Goal: Information Seeking & Learning: Check status

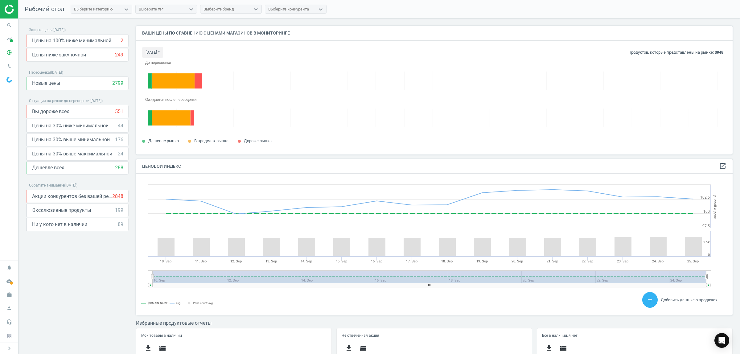
scroll to position [154, 603]
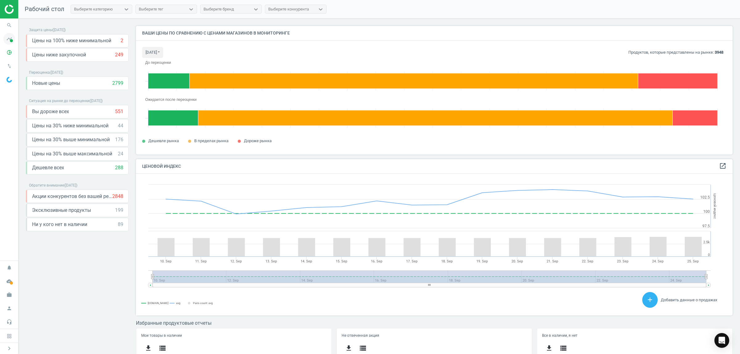
click at [10, 40] on span at bounding box center [11, 40] width 3 height 3
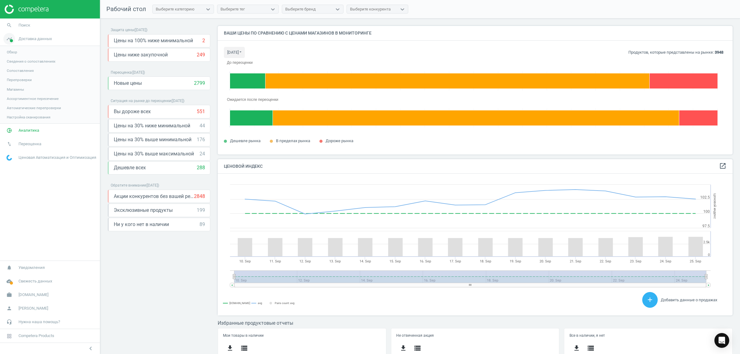
scroll to position [154, 521]
click at [30, 130] on span "Аналитика" at bounding box center [28, 131] width 21 height 6
click at [26, 83] on span "Ценовой индекс" at bounding box center [21, 84] width 28 height 5
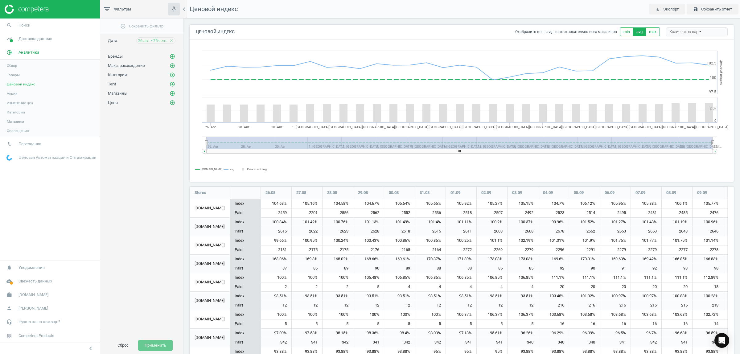
scroll to position [507, 550]
click at [173, 42] on icon "close" at bounding box center [171, 41] width 4 height 4
click at [154, 41] on span "26 авг. - 25 сент." at bounding box center [153, 41] width 30 height 6
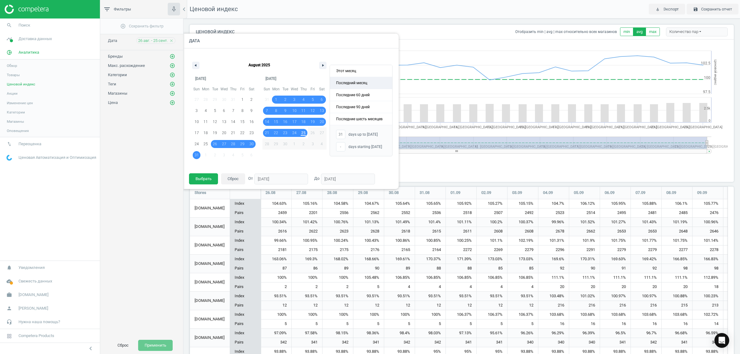
click at [361, 83] on span "Последний месяц" at bounding box center [361, 83] width 62 height 12
type input "-"
type input "[DATE]"
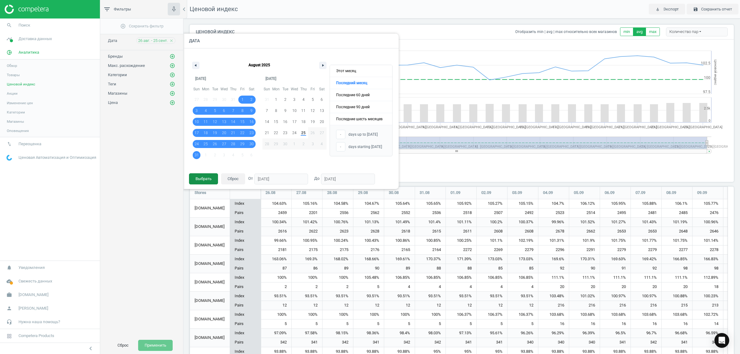
click at [208, 179] on button "Выбрать" at bounding box center [203, 178] width 29 height 11
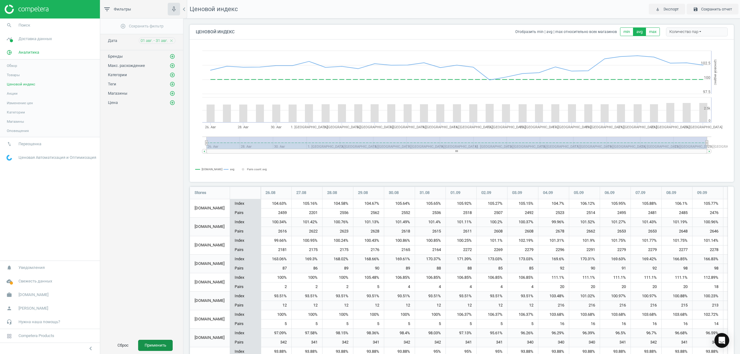
click at [151, 345] on button "Применить" at bounding box center [155, 345] width 35 height 11
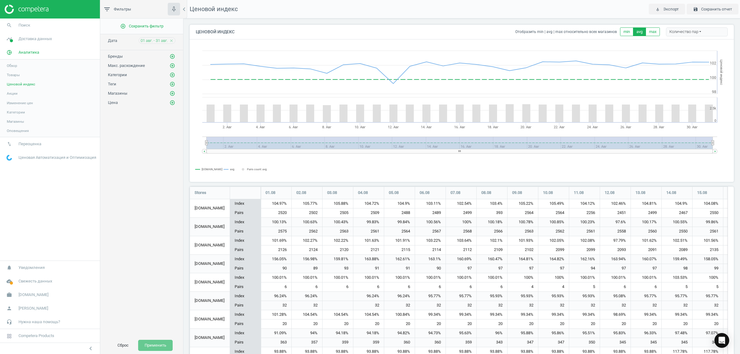
scroll to position [507, 550]
click at [172, 56] on icon "add_circle_outline" at bounding box center [173, 57] width 6 height 6
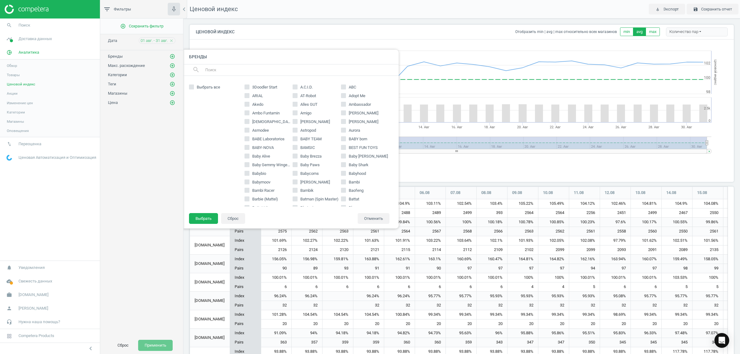
click at [263, 67] on input "text" at bounding box center [299, 70] width 189 height 10
type input "nut"
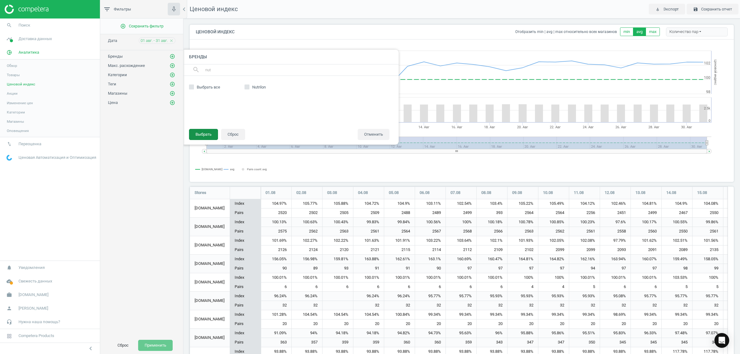
click at [200, 134] on button "Выбрать" at bounding box center [203, 134] width 29 height 11
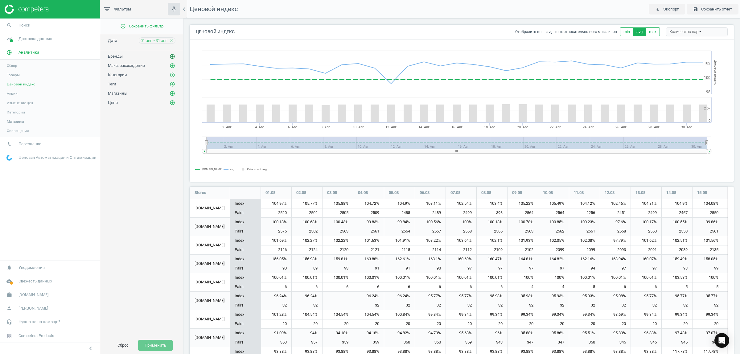
click at [172, 55] on icon "add_circle_outline" at bounding box center [173, 57] width 6 height 6
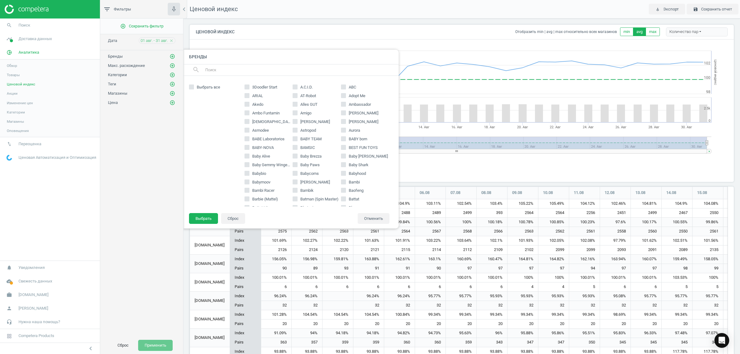
click at [270, 71] on input "text" at bounding box center [299, 70] width 189 height 10
type input "nutr"
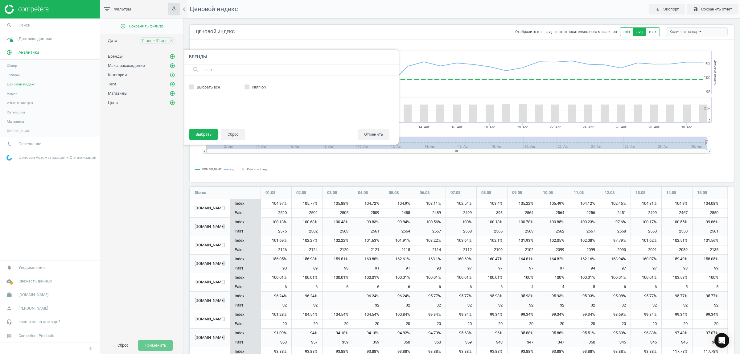
click at [253, 88] on span "Nutrilon" at bounding box center [259, 87] width 16 height 6
click at [249, 88] on input "Nutrilon" at bounding box center [247, 87] width 4 height 4
checkbox input "true"
click at [209, 131] on button "Выбрать" at bounding box center [203, 134] width 29 height 11
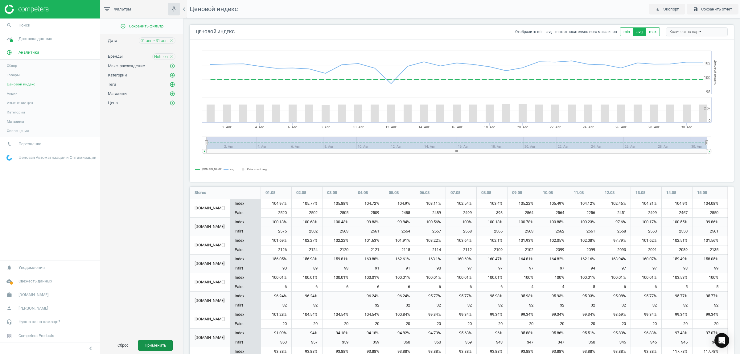
click at [160, 342] on button "Применить" at bounding box center [155, 345] width 35 height 11
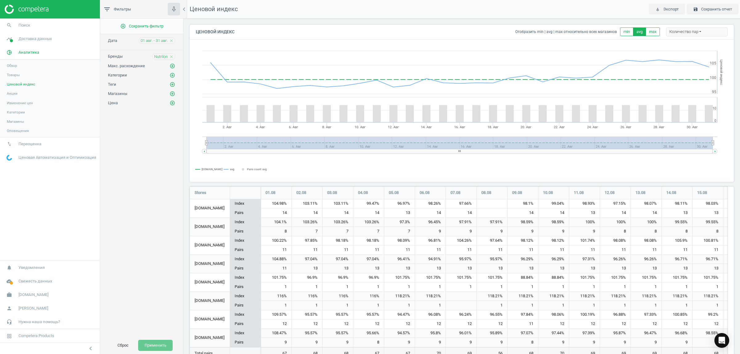
scroll to position [192, 550]
click at [163, 40] on span "01 авг. - 31 авг." at bounding box center [154, 41] width 27 height 6
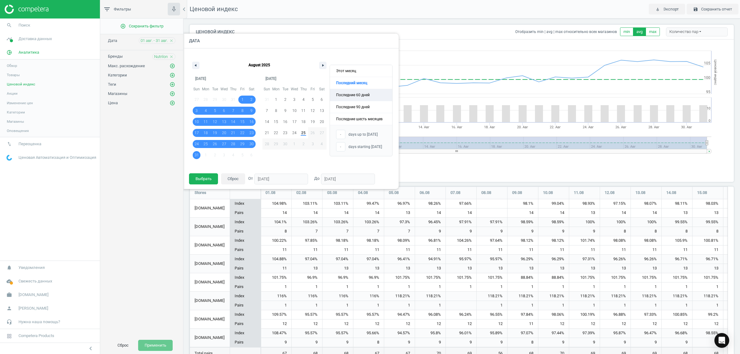
click at [342, 94] on span "Последние 60 дней" at bounding box center [361, 95] width 62 height 12
type input "[DATE]"
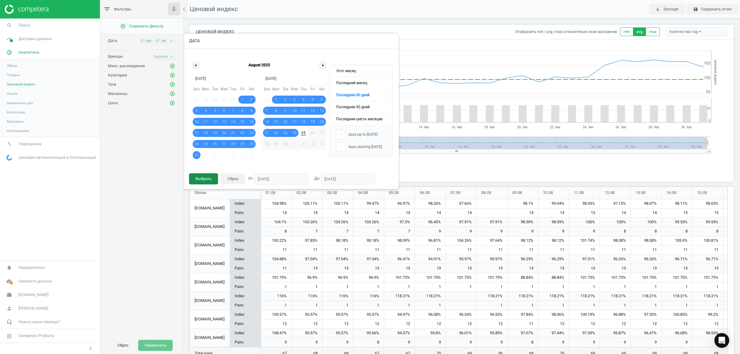
click at [197, 179] on button "Выбрать" at bounding box center [203, 178] width 29 height 11
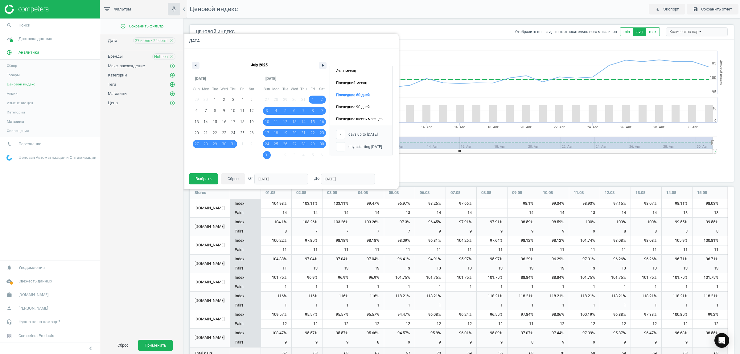
scroll to position [3, 3]
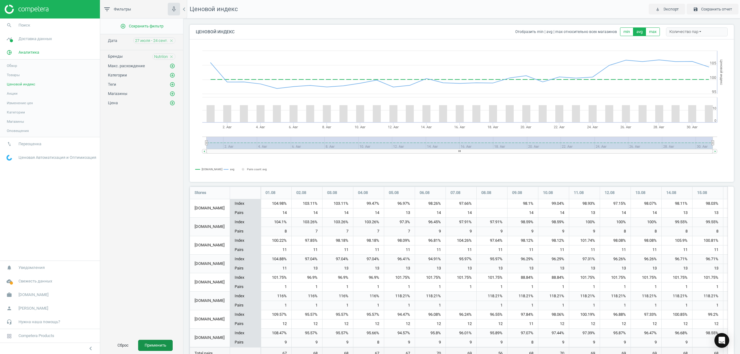
click at [155, 344] on button "Применить" at bounding box center [155, 345] width 35 height 11
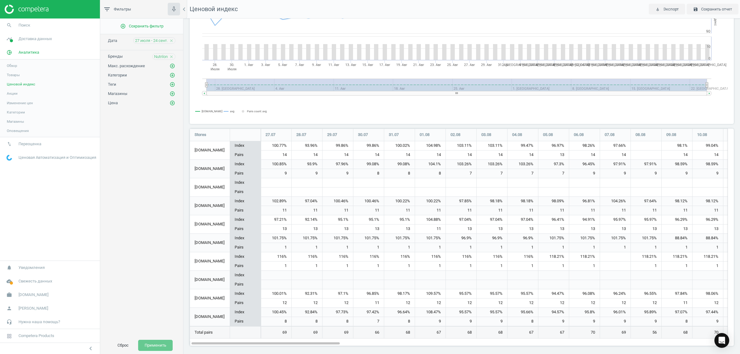
scroll to position [60, 0]
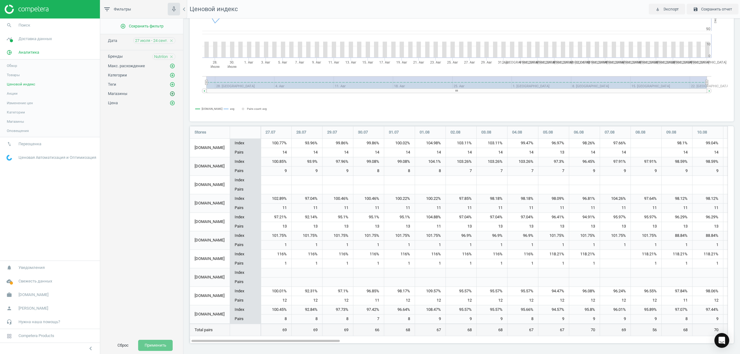
click at [173, 93] on icon "add_circle_outline" at bounding box center [173, 94] width 6 height 6
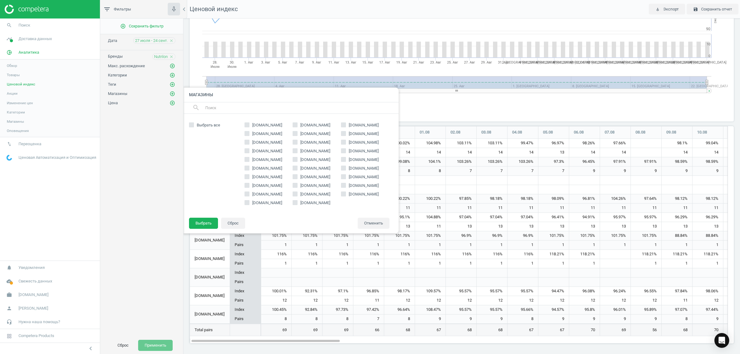
click at [305, 161] on span "[DOMAIN_NAME]" at bounding box center [315, 160] width 32 height 6
click at [297, 161] on input "[DOMAIN_NAME]" at bounding box center [295, 159] width 4 height 4
checkbox input "true"
click at [210, 220] on button "Выбрать" at bounding box center [203, 223] width 29 height 11
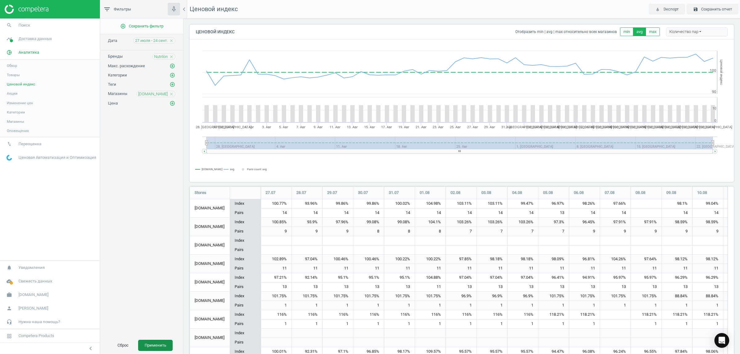
click at [146, 343] on button "Применить" at bounding box center [155, 345] width 35 height 11
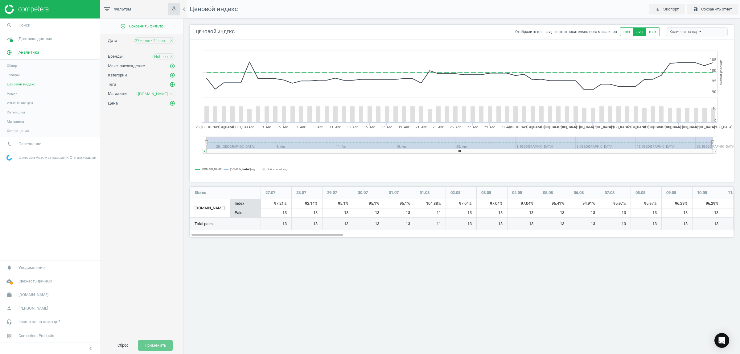
scroll to position [63, 556]
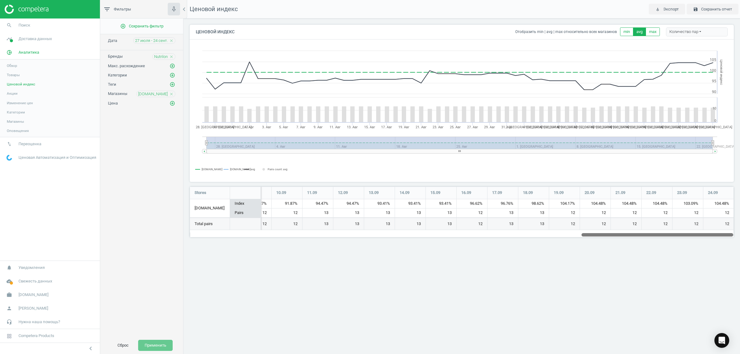
drag, startPoint x: 339, startPoint y: 233, endPoint x: 739, endPoint y: 264, distance: 401.1
click at [739, 264] on div "Ценовой индекс play_for_work Экспорт save Сохранить отчет Ценовой индекс Отобра…" at bounding box center [461, 177] width 557 height 354
